Goal: Communication & Community: Answer question/provide support

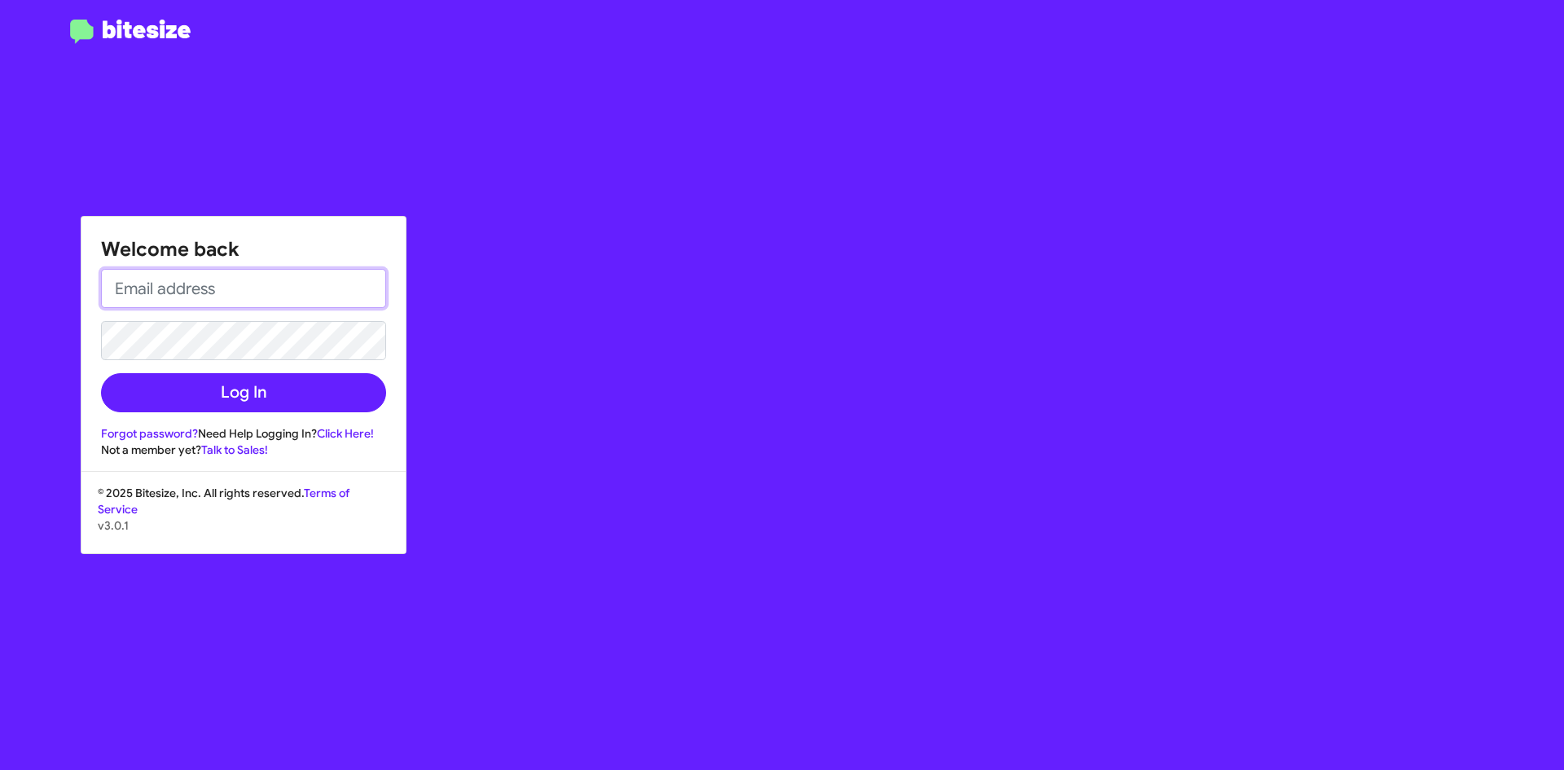
click at [165, 285] on input "email" at bounding box center [243, 288] width 285 height 39
type input "[PERSON_NAME][EMAIL_ADDRESS][DOMAIN_NAME]"
drag, startPoint x: 1008, startPoint y: 476, endPoint x: 860, endPoint y: 472, distance: 147.5
click at [977, 473] on div "Welcome back [PERSON_NAME][EMAIL_ADDRESS][DOMAIN_NAME] Log In Forgot password? …" at bounding box center [913, 385] width 1304 height 770
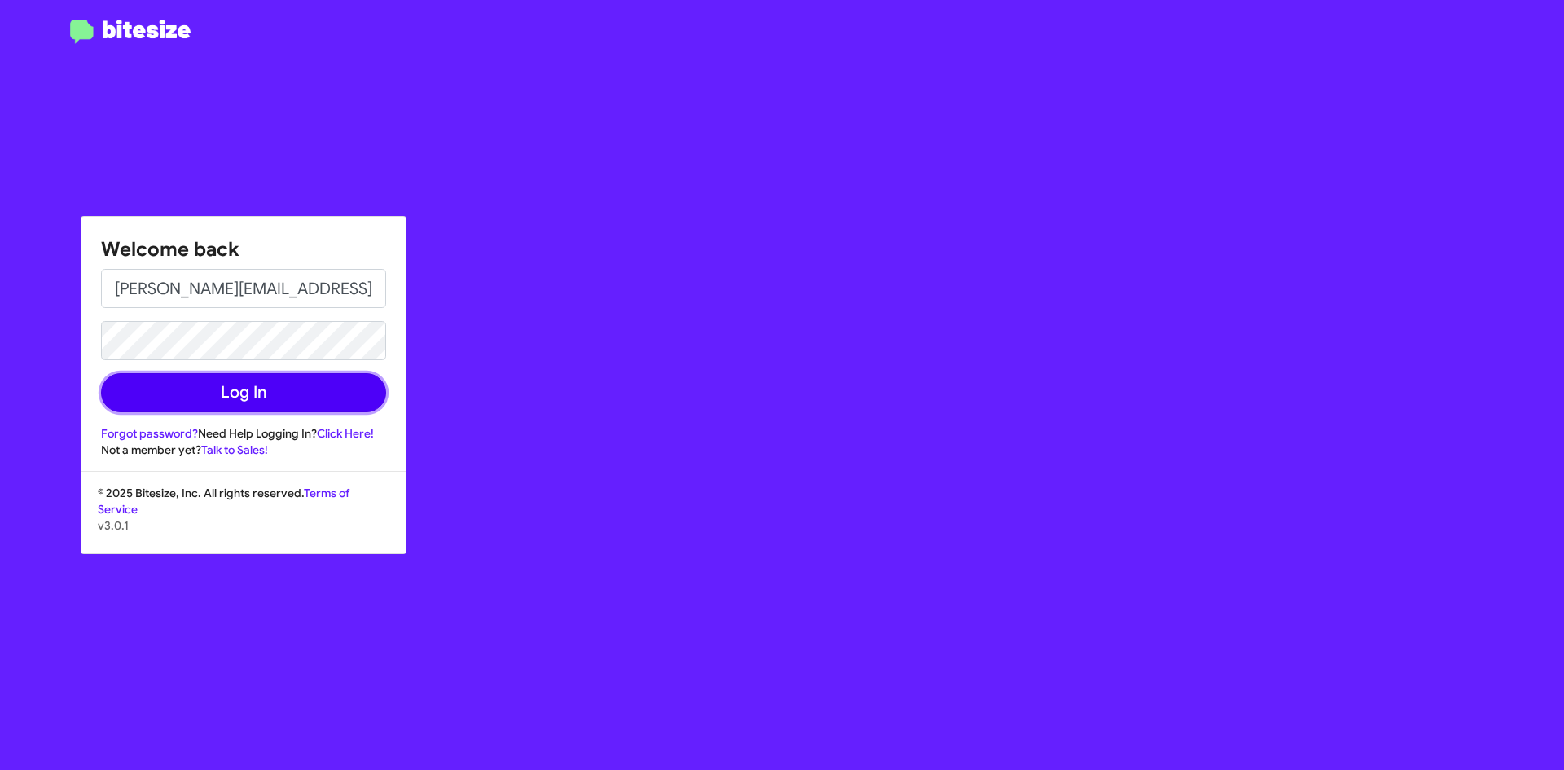
click at [357, 394] on button "Log In" at bounding box center [243, 392] width 285 height 39
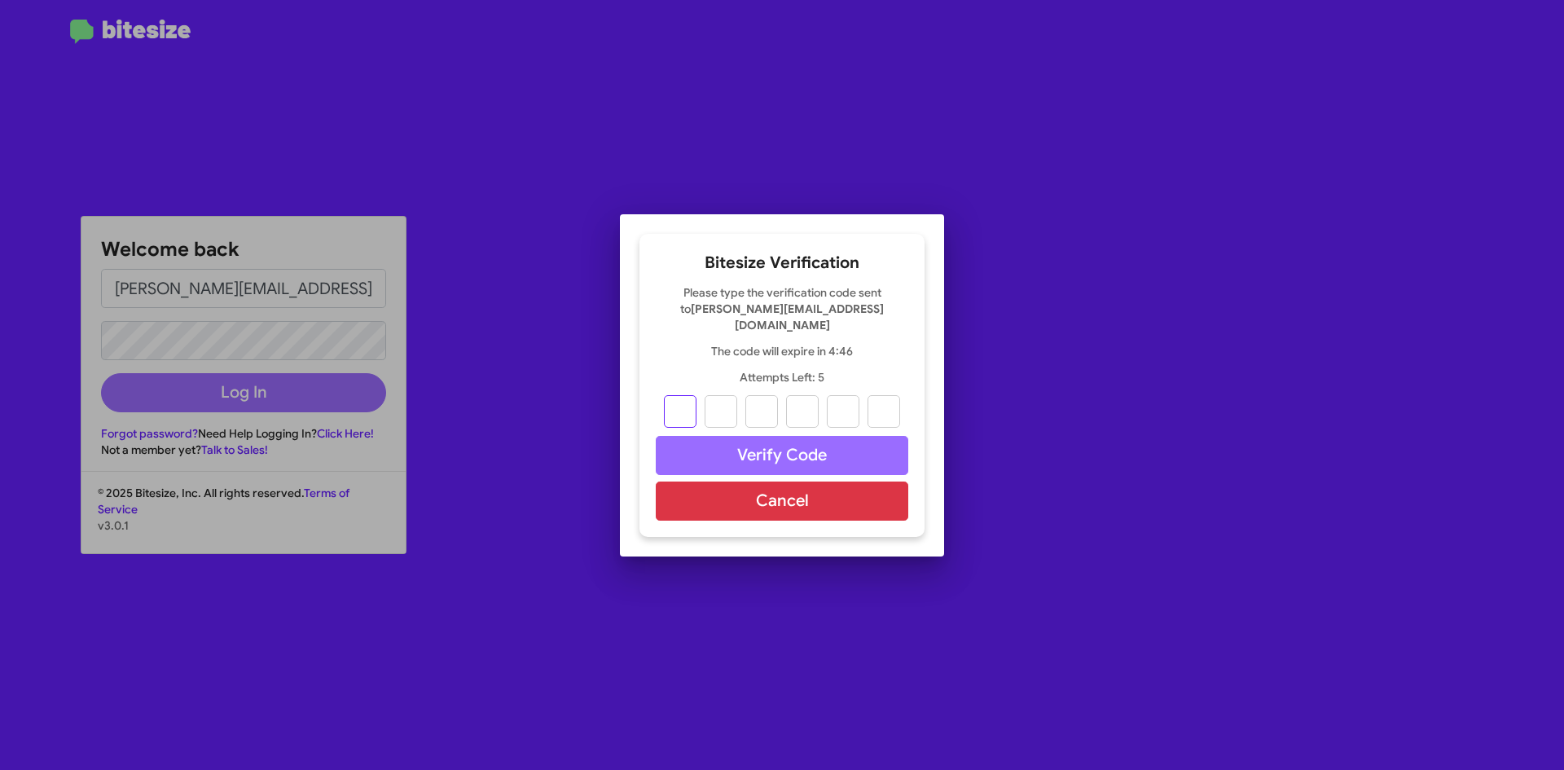
type input "5"
type input "3"
type input "7"
type input "9"
type input "7"
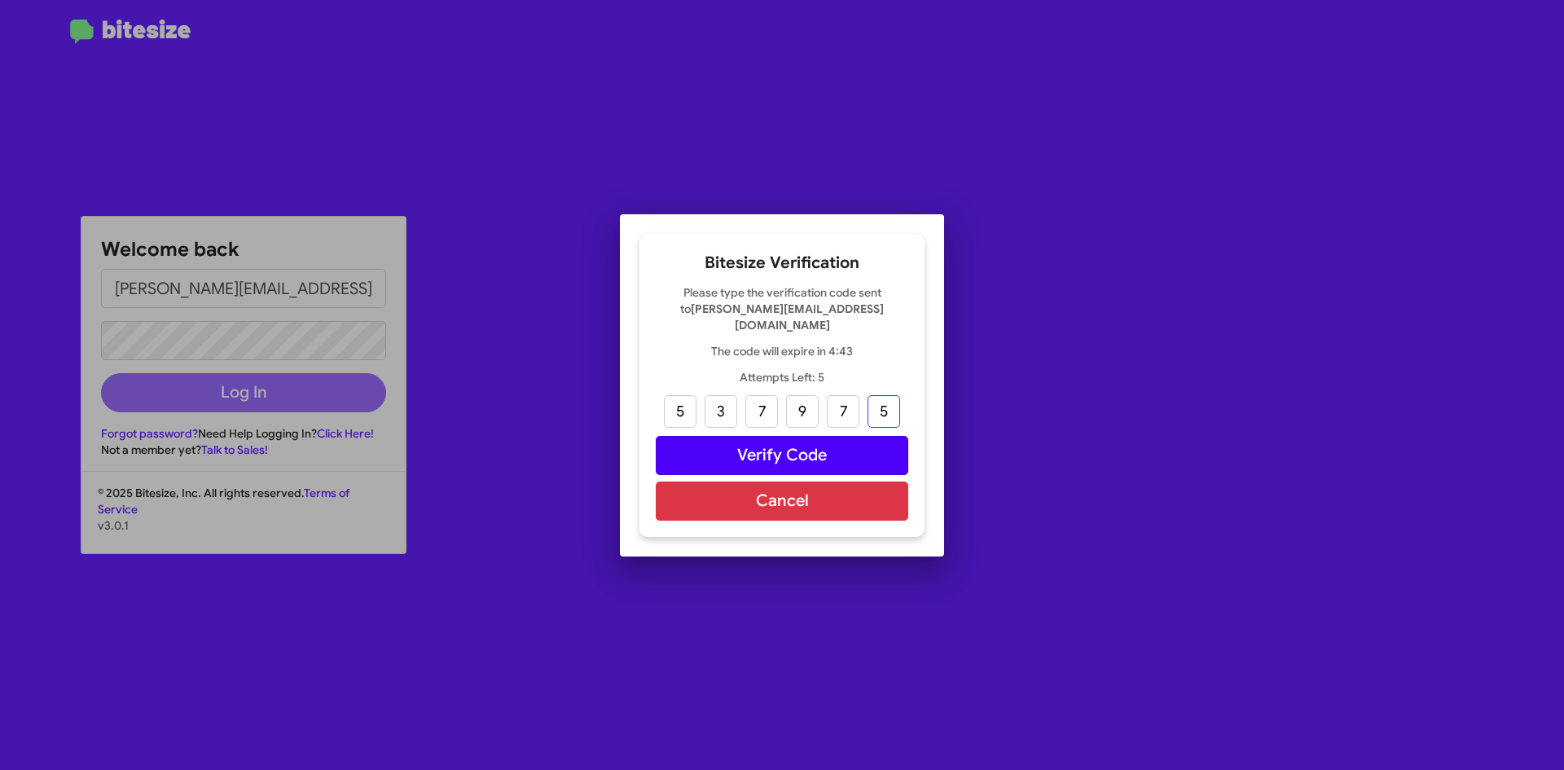
type input "5"
click at [768, 451] on button "Verify Code" at bounding box center [782, 455] width 253 height 39
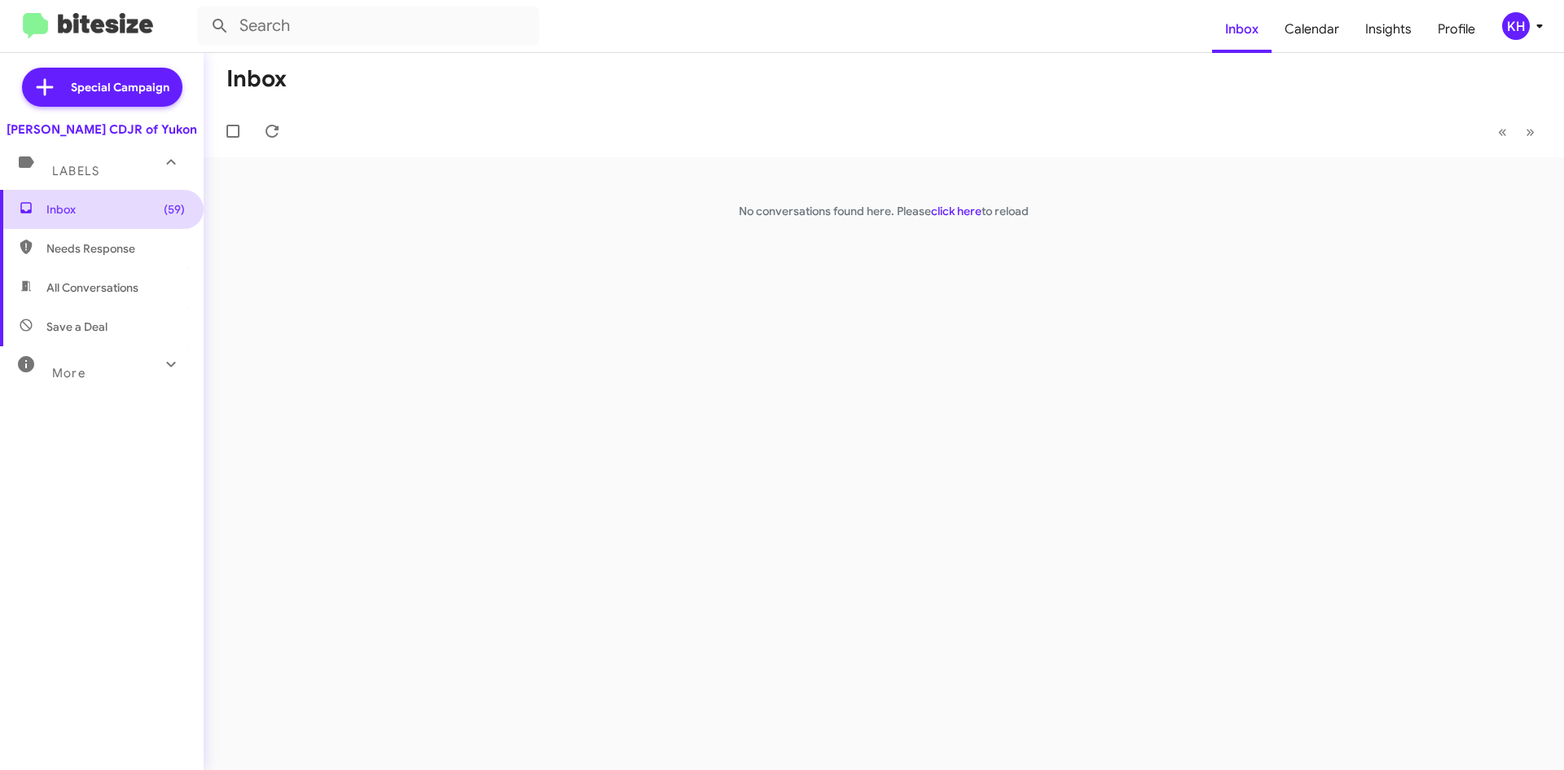
click at [73, 207] on span "Inbox (59)" at bounding box center [115, 209] width 139 height 16
click at [81, 248] on span "Needs Response" at bounding box center [115, 248] width 139 height 16
type input "in:needs-response"
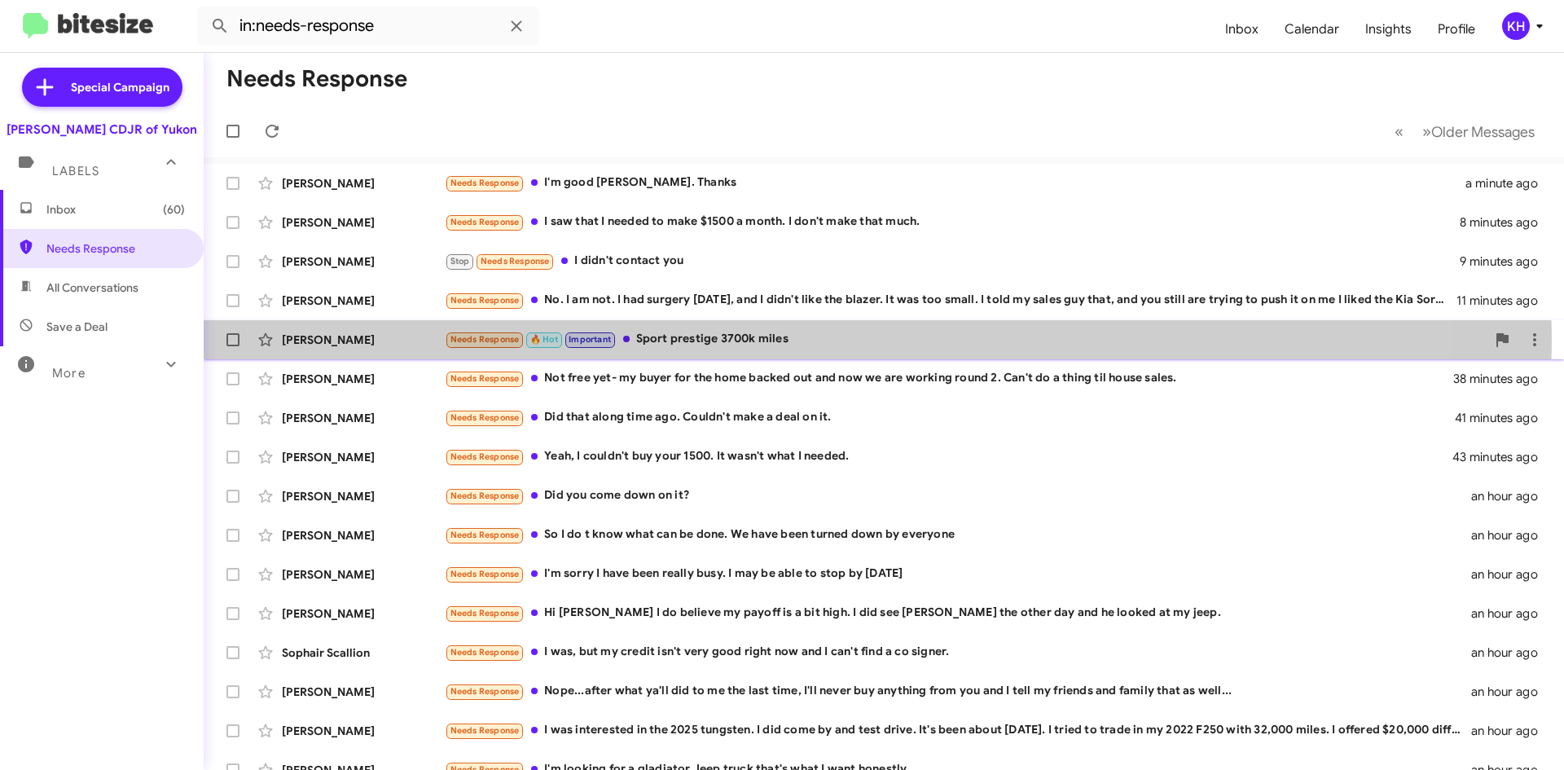
click at [777, 342] on div "Needs Response 🔥 Hot Important Sport prestige 3700k miles" at bounding box center [965, 339] width 1041 height 19
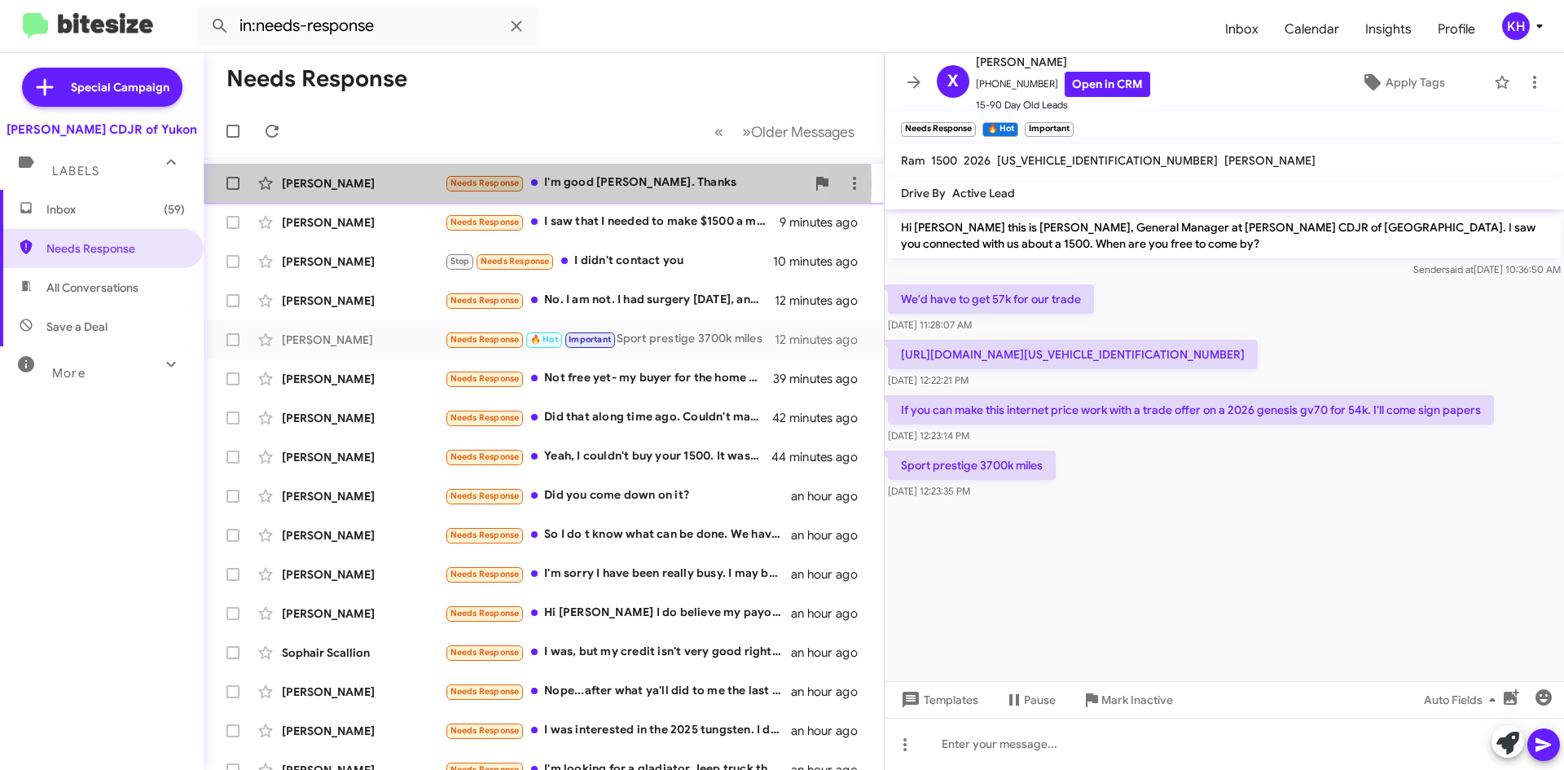
click at [332, 183] on div "[PERSON_NAME]" at bounding box center [363, 183] width 163 height 16
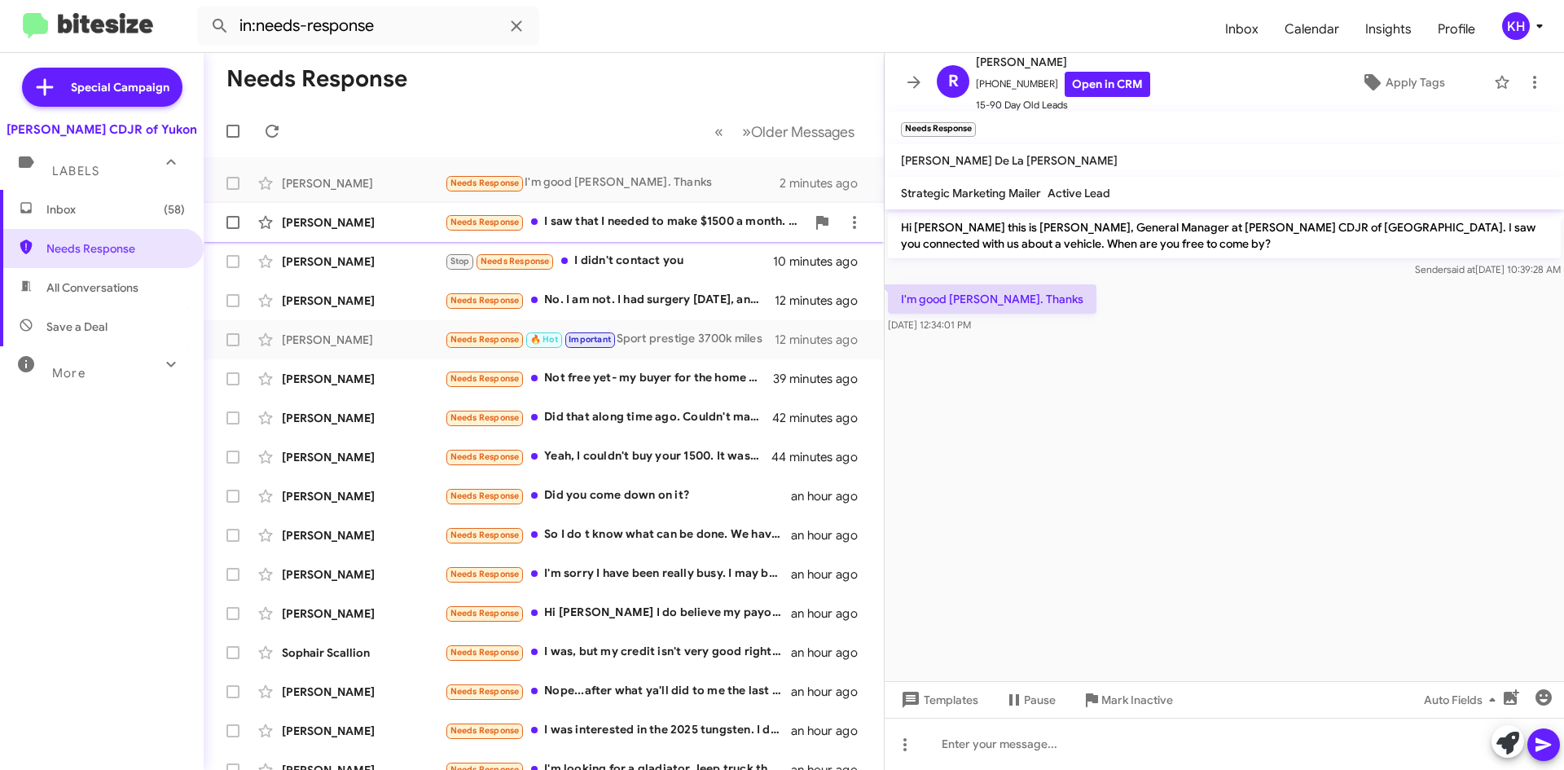
click at [326, 223] on div "[PERSON_NAME]" at bounding box center [363, 222] width 163 height 16
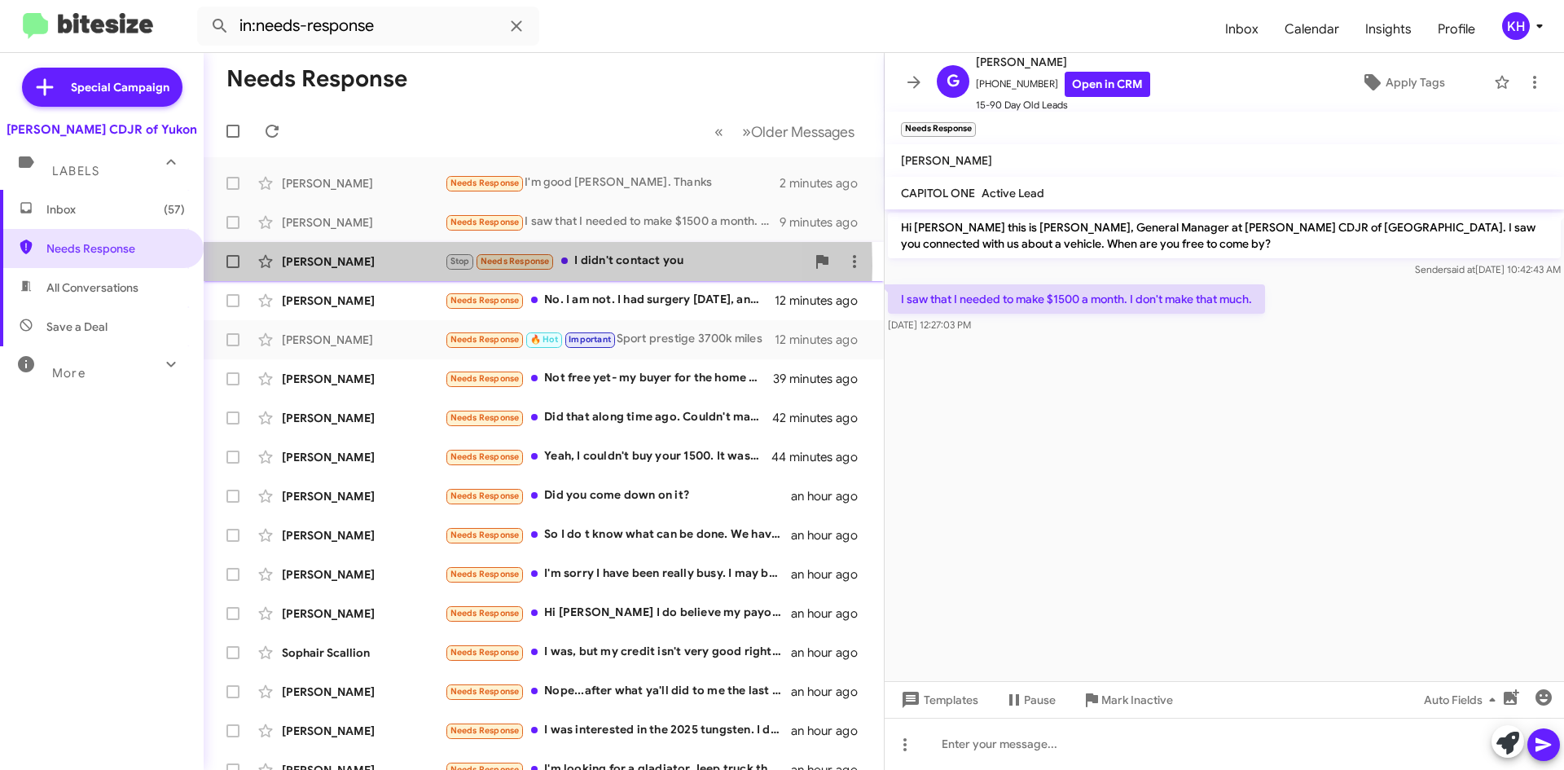
click at [319, 266] on div "[PERSON_NAME]" at bounding box center [363, 261] width 163 height 16
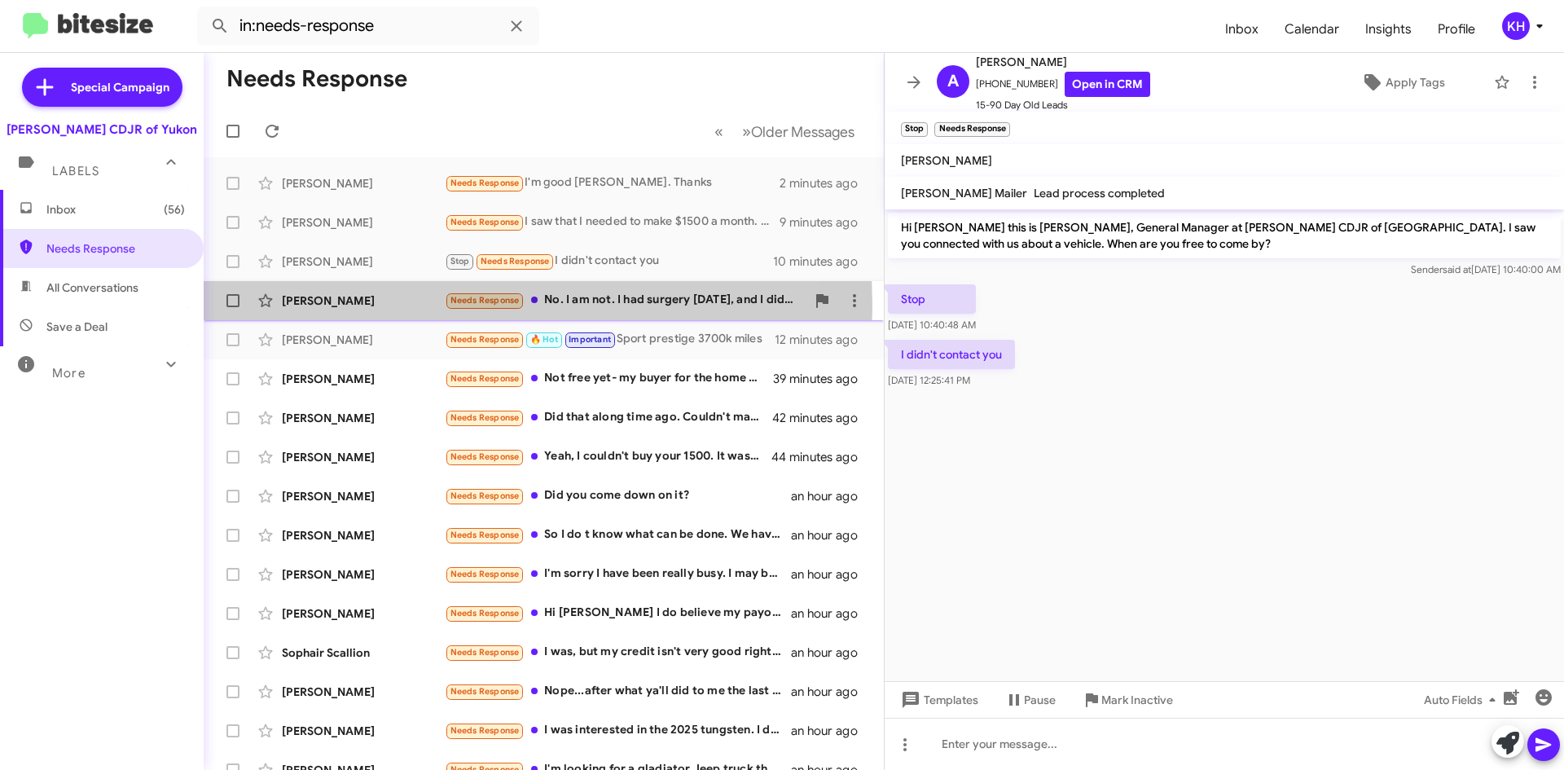
click at [328, 306] on div "[PERSON_NAME]" at bounding box center [363, 301] width 163 height 16
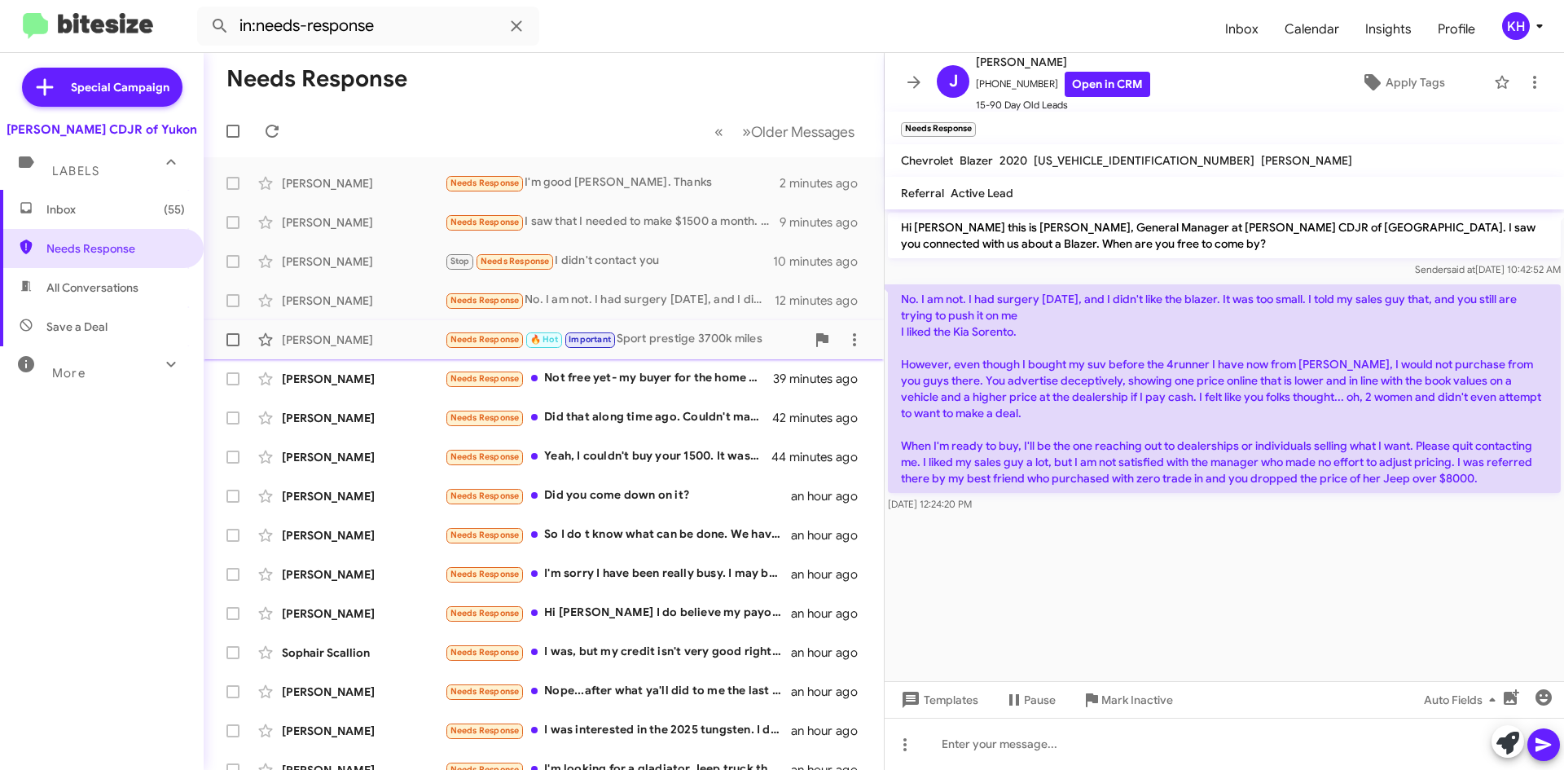
click at [330, 337] on div "[PERSON_NAME]" at bounding box center [363, 340] width 163 height 16
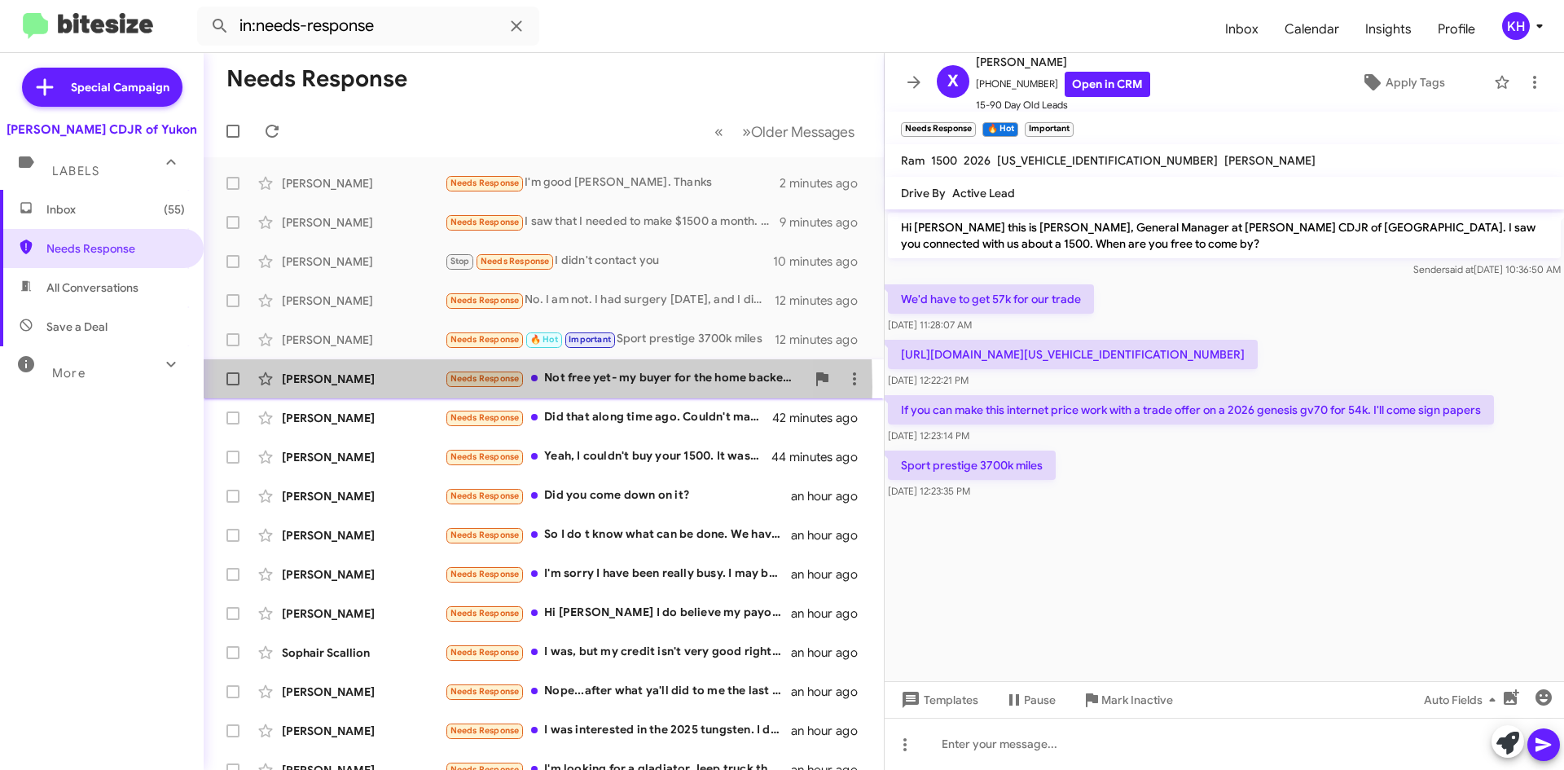
click at [325, 387] on div "[PERSON_NAME] Needs Response Not free yet- my buyer for the home backed out and…" at bounding box center [544, 379] width 654 height 33
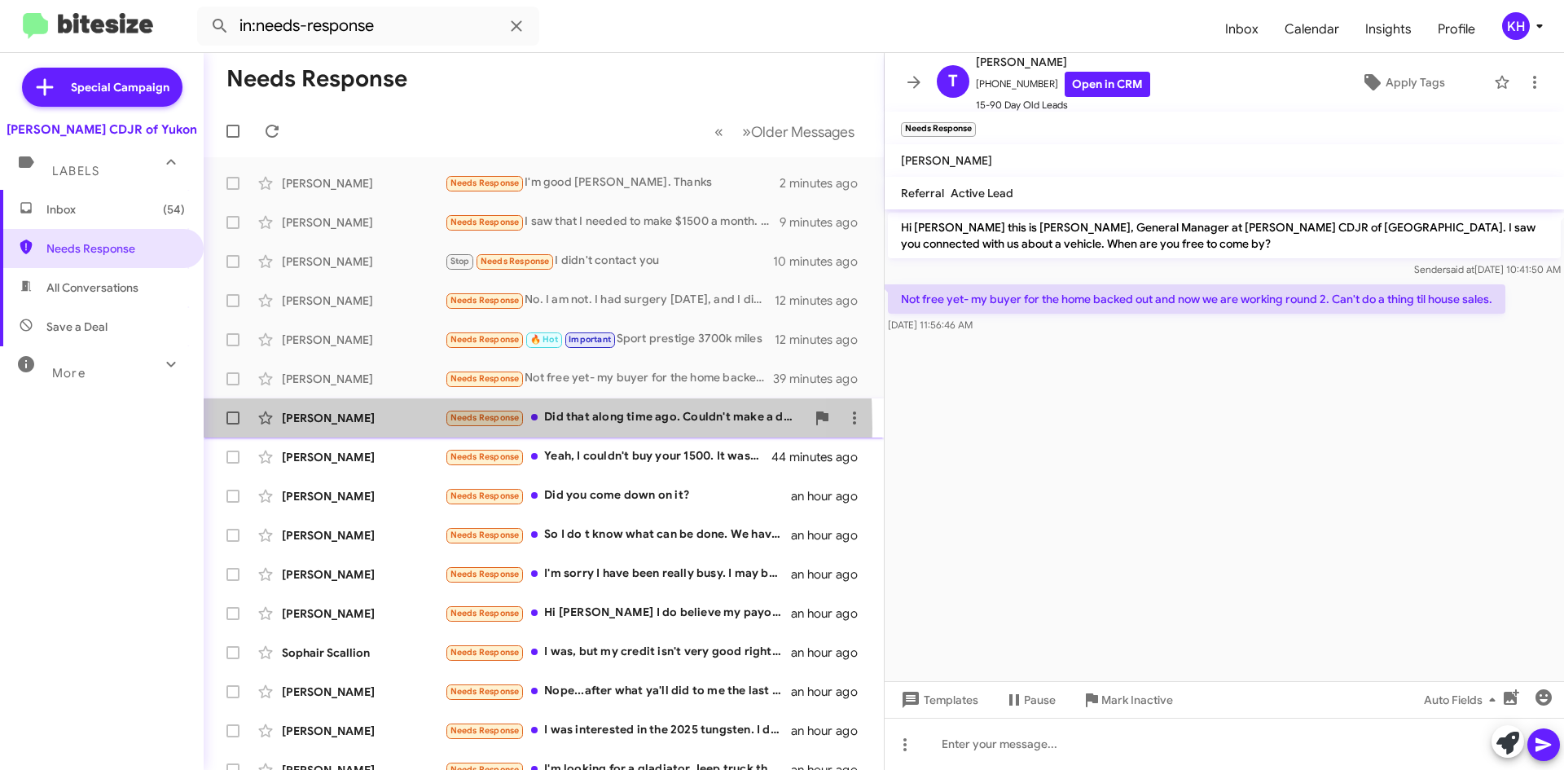
click at [332, 428] on div "[PERSON_NAME] Needs Response Did that along time ago. Couldn't make a deal on i…" at bounding box center [544, 418] width 654 height 33
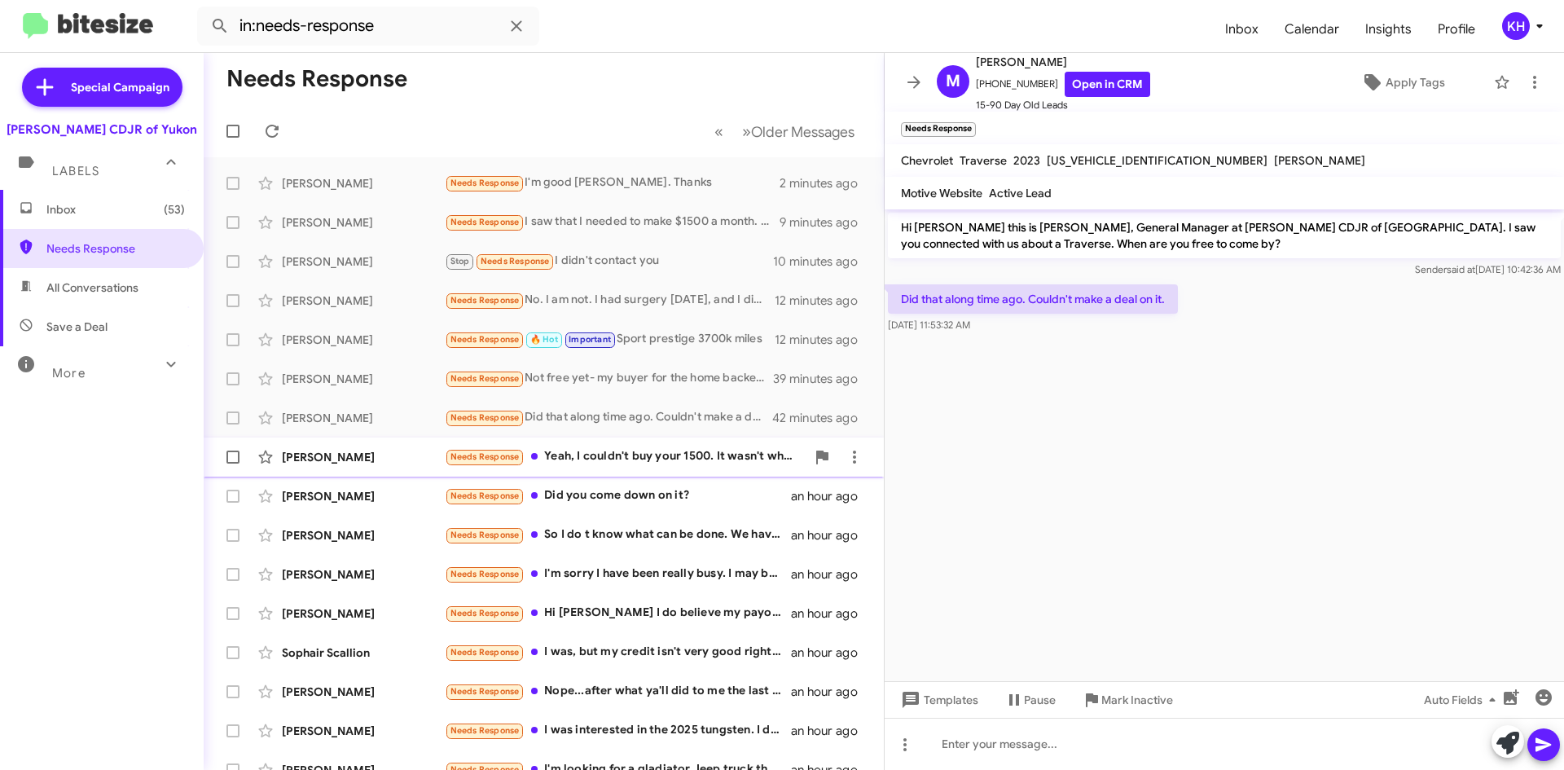
click at [321, 463] on div "[PERSON_NAME]" at bounding box center [363, 457] width 163 height 16
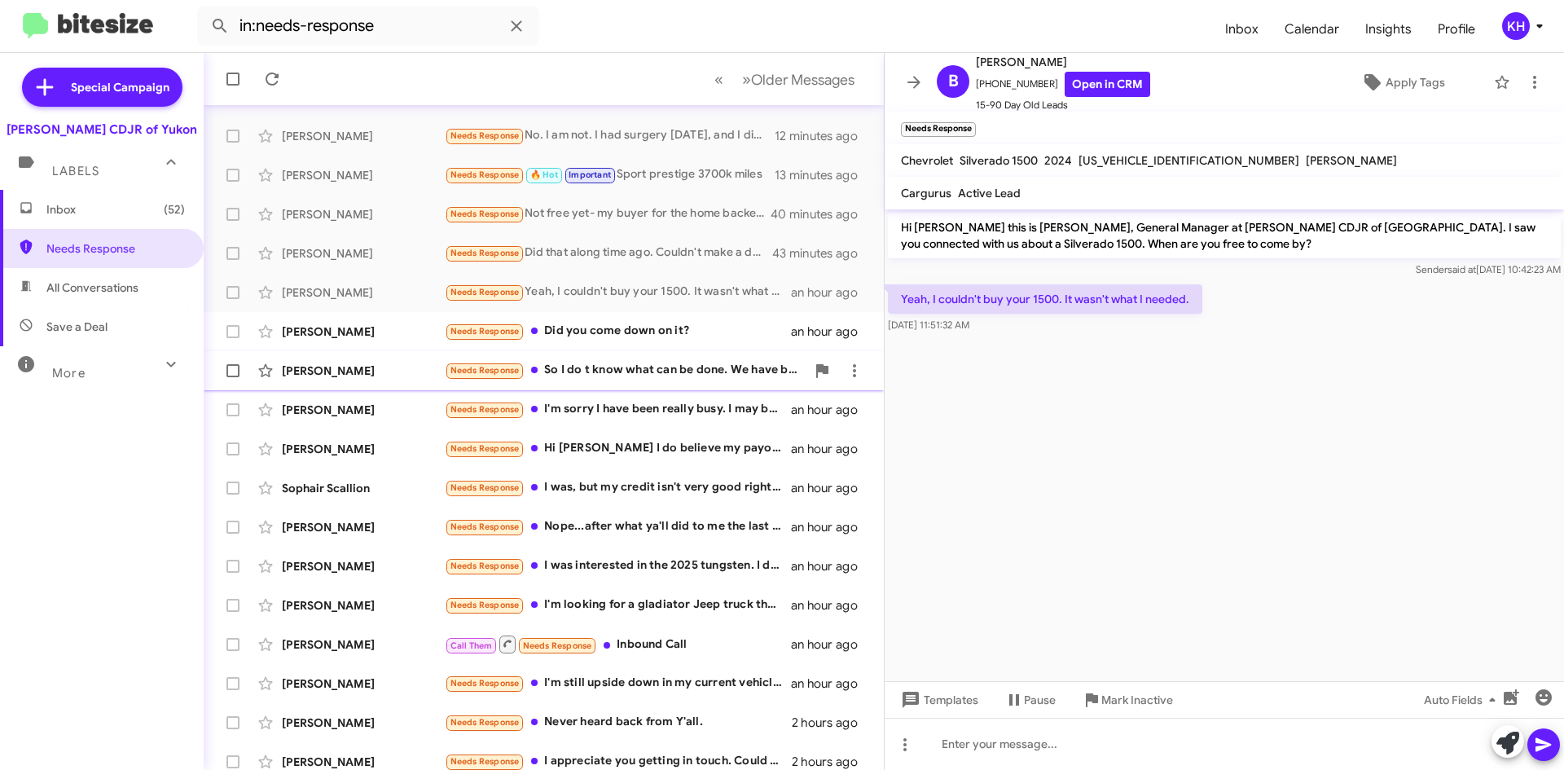
scroll to position [176, 0]
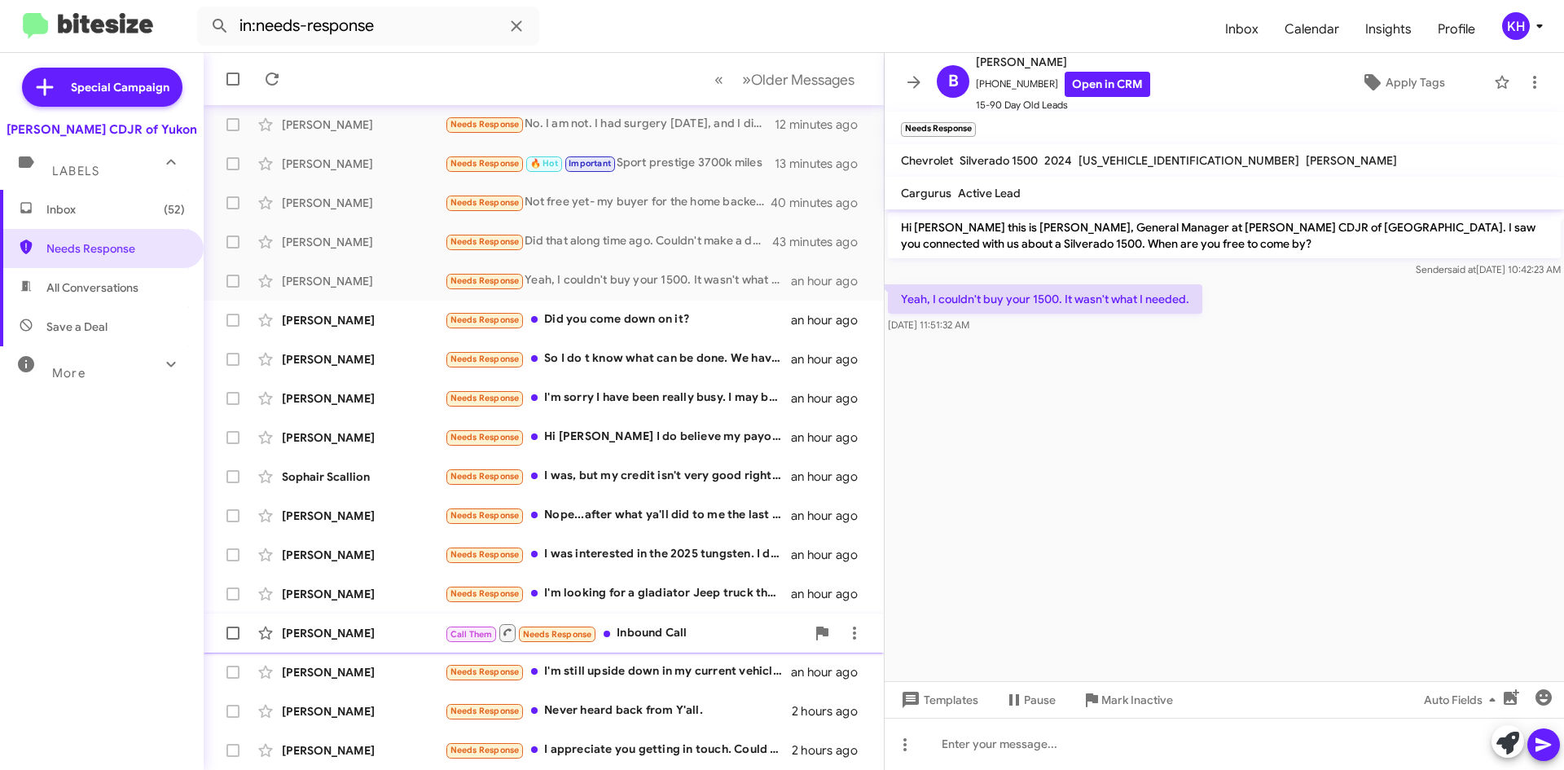
click at [653, 630] on div "Call Them Needs Response Inbound Call" at bounding box center [625, 633] width 361 height 20
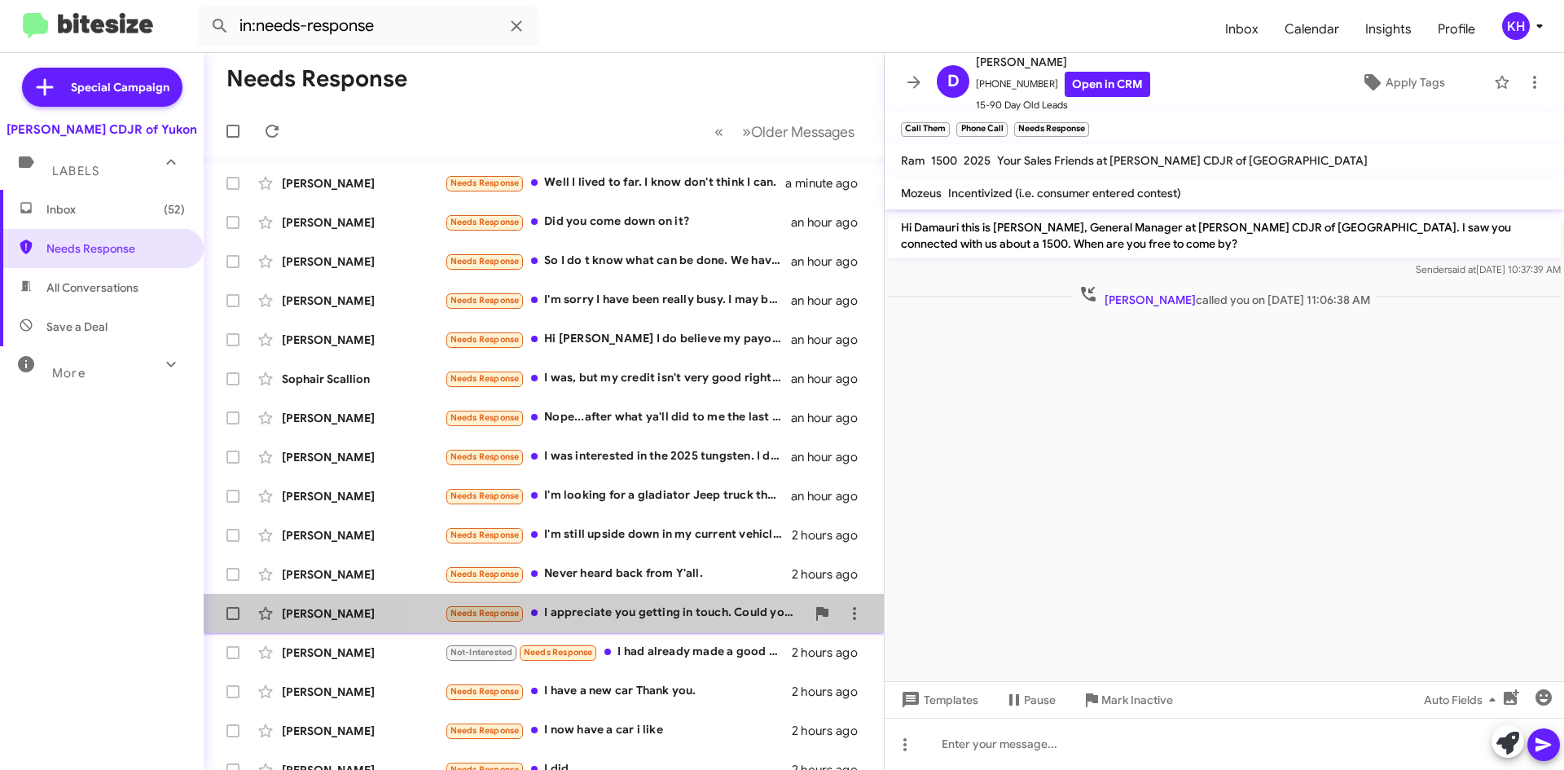
click at [577, 611] on div "Needs Response I appreciate you getting in touch. Could you please share some p…" at bounding box center [625, 613] width 361 height 19
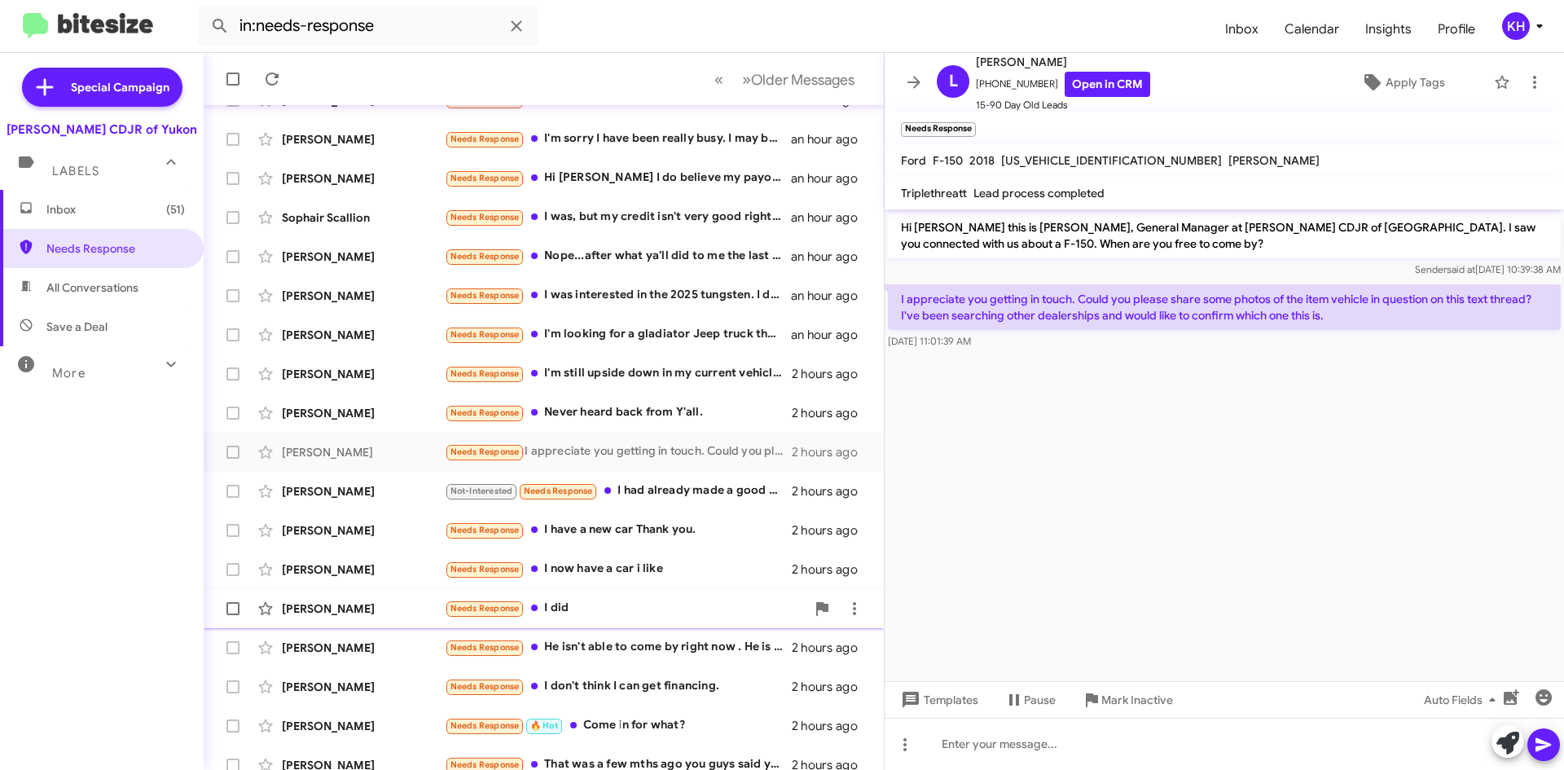
scroll to position [176, 0]
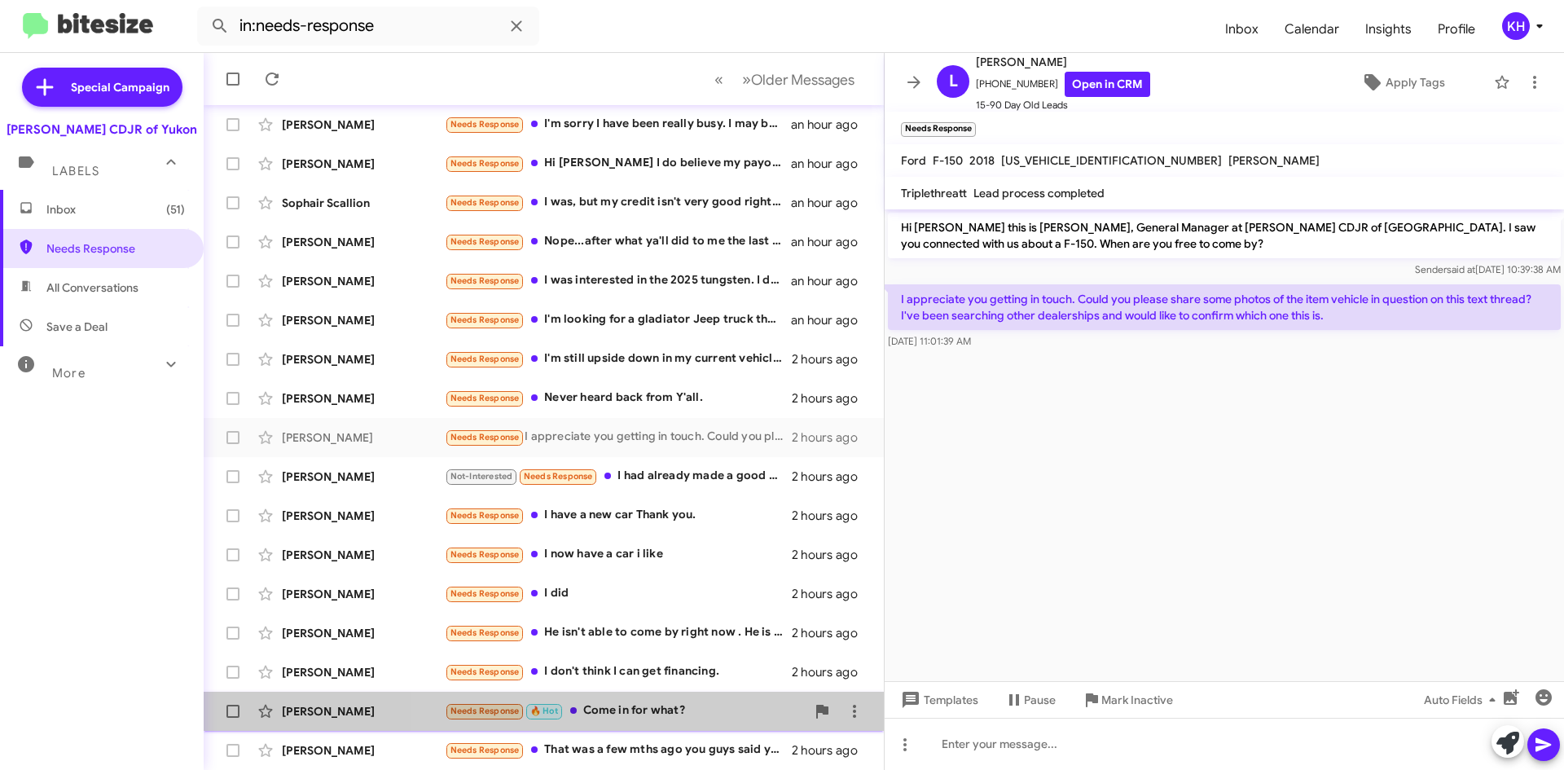
click at [659, 715] on div "Needs Response 🔥 Hot Come in for what?" at bounding box center [625, 711] width 361 height 19
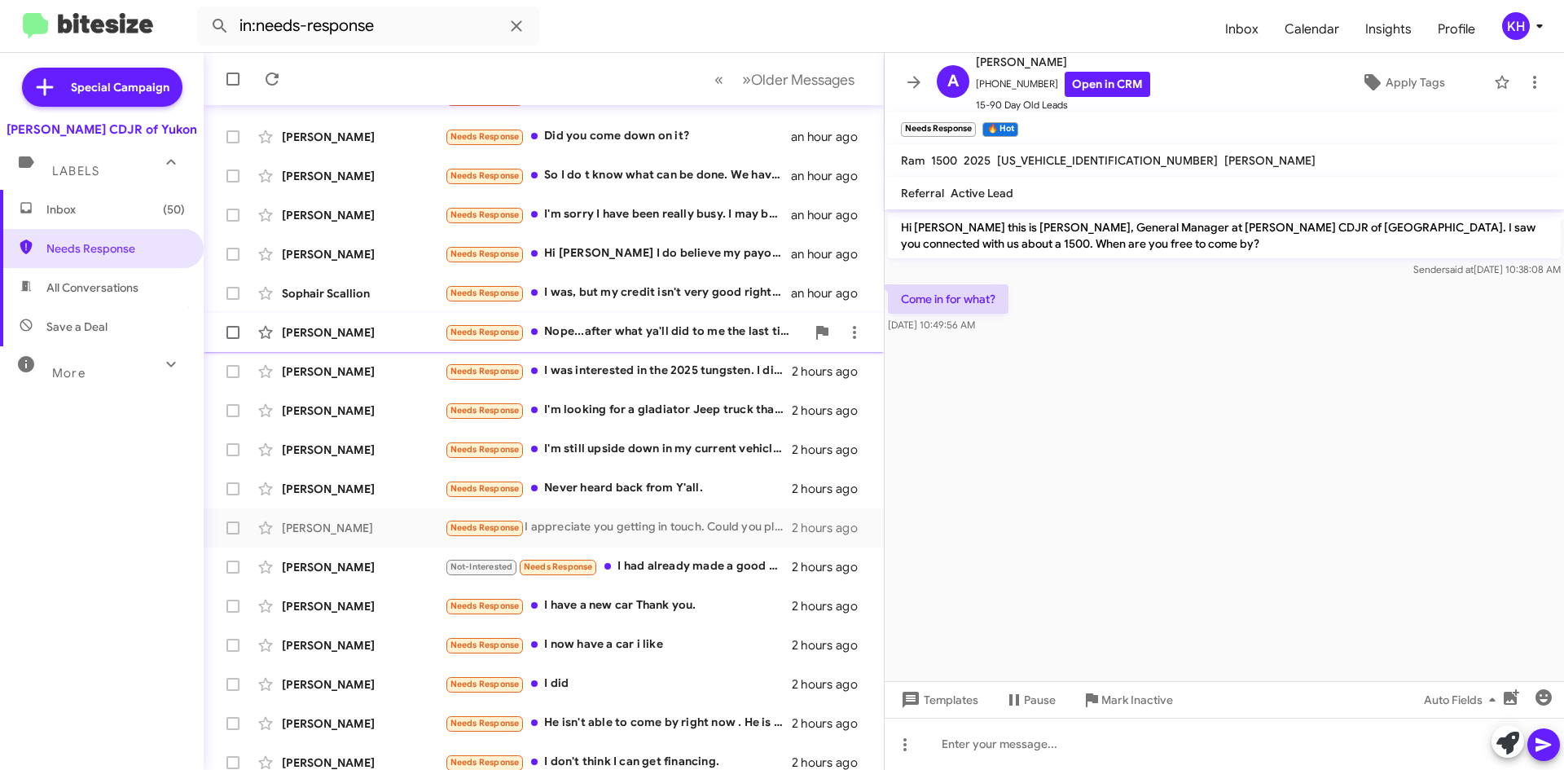
scroll to position [176, 0]
